Goal: Task Accomplishment & Management: Use online tool/utility

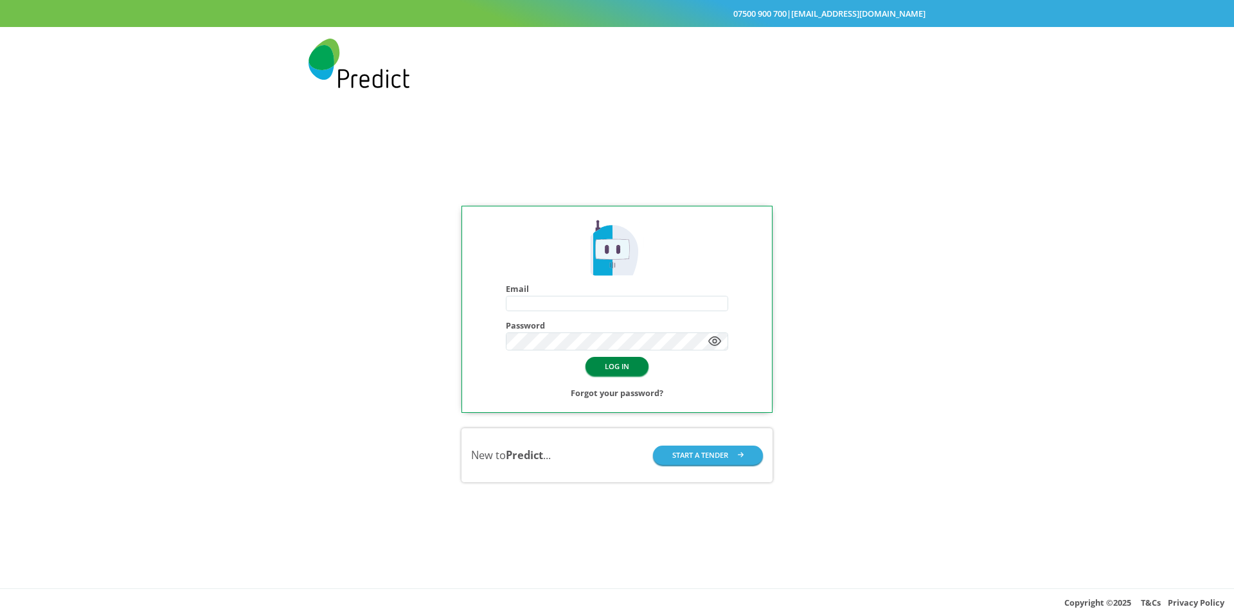
type input "**********"
click at [619, 373] on button "LOG IN" at bounding box center [616, 366] width 63 height 19
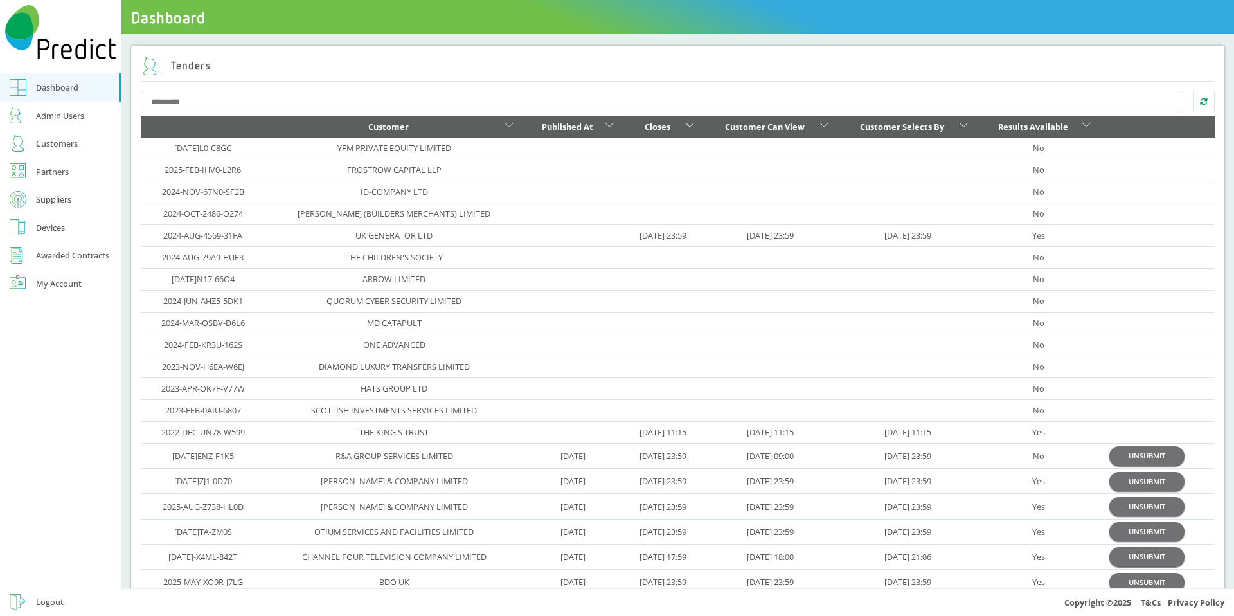
click at [342, 98] on input "text" at bounding box center [662, 102] width 1043 height 23
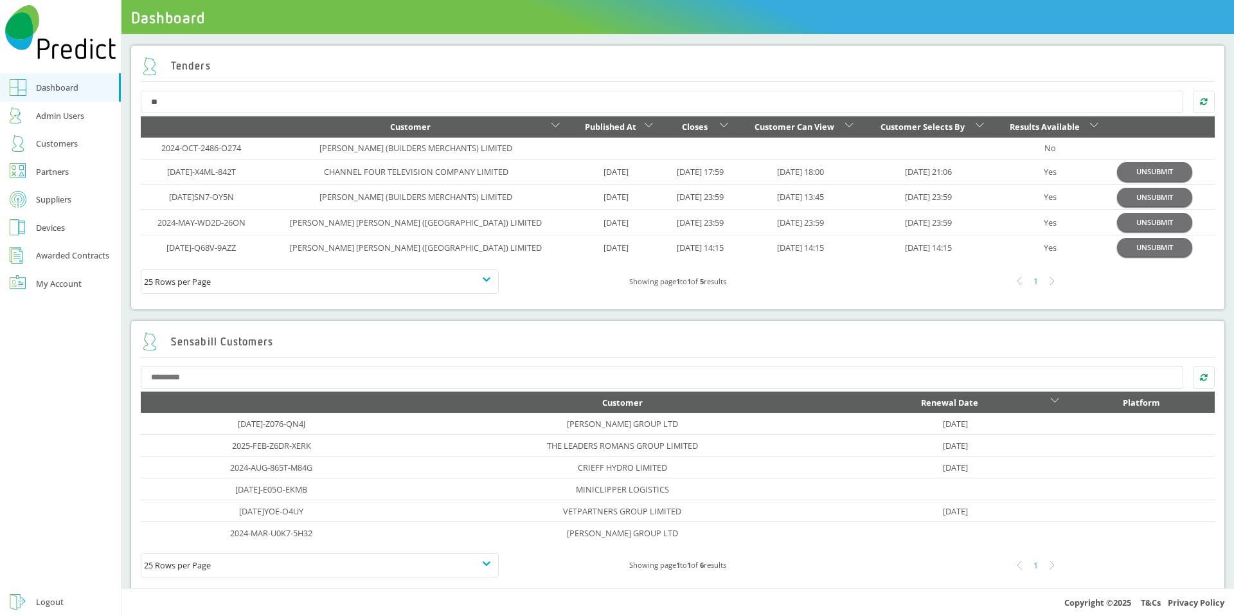
type input "*"
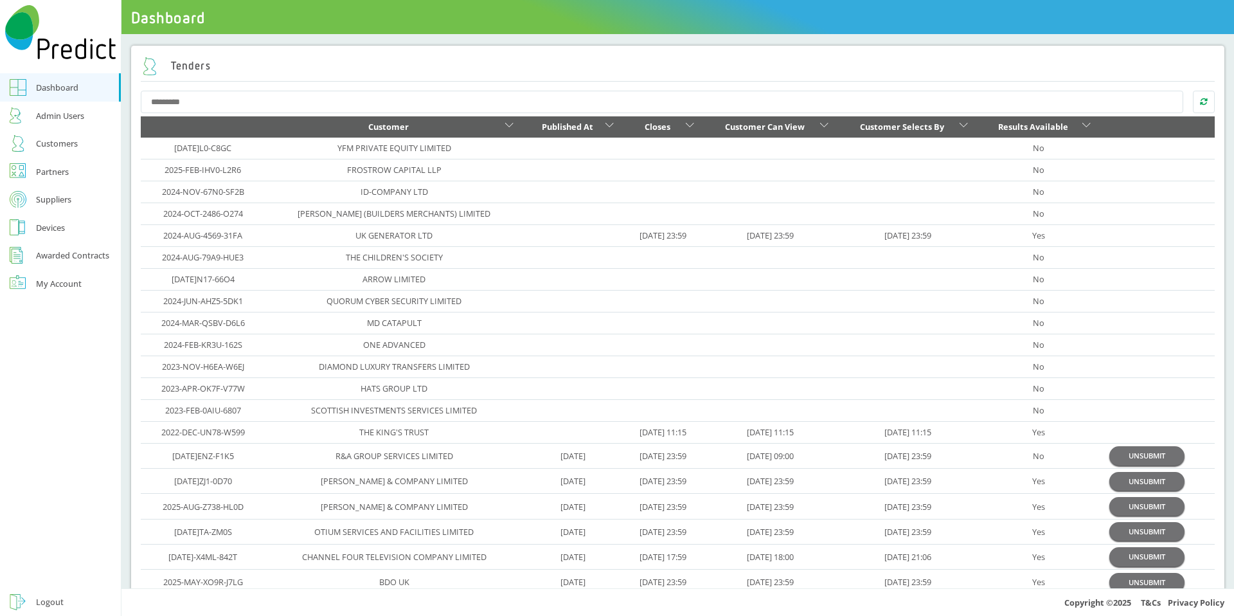
scroll to position [17, 0]
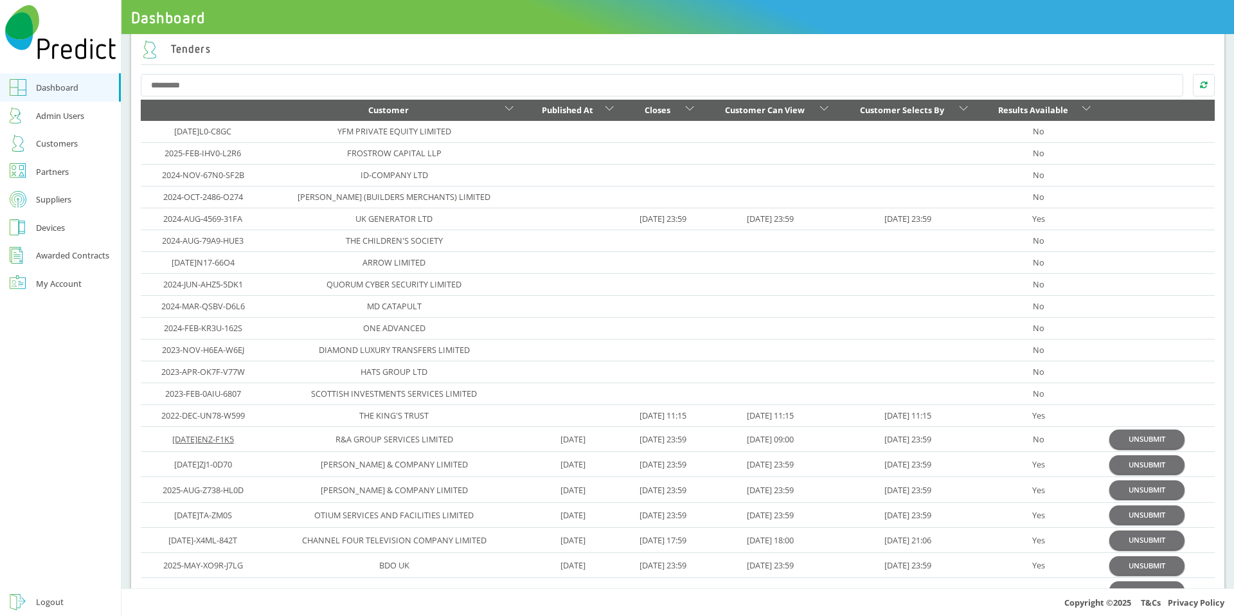
click at [227, 437] on link "[DATE]ENZ-F1K5" at bounding box center [203, 439] width 62 height 12
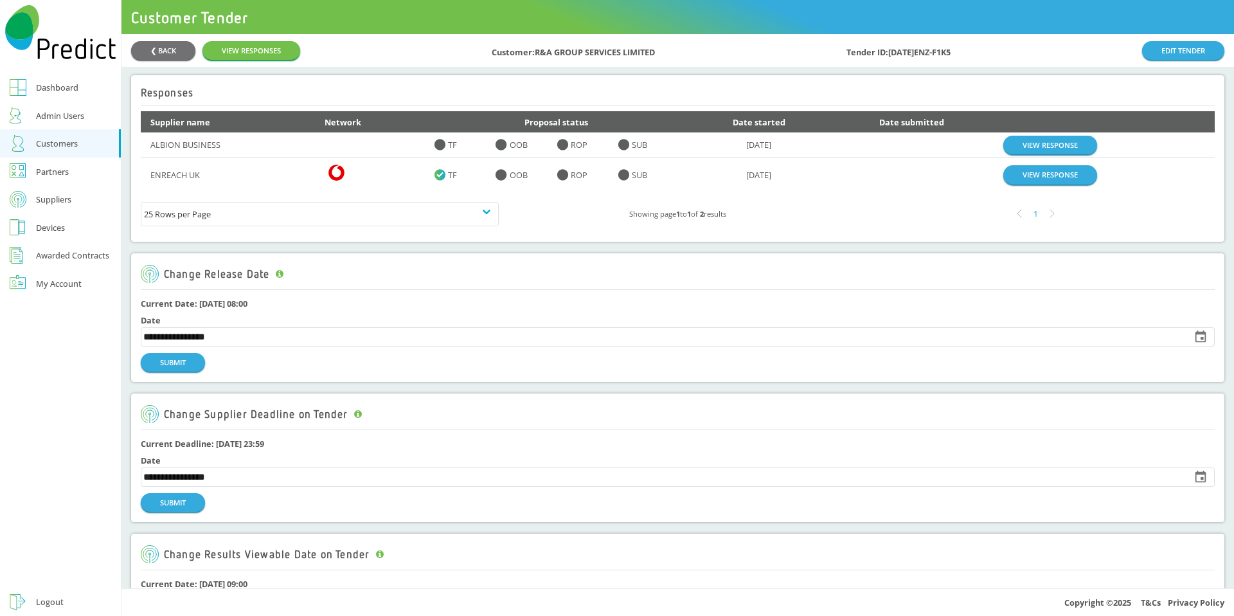
scroll to position [3, 0]
